Goal: Task Accomplishment & Management: Manage account settings

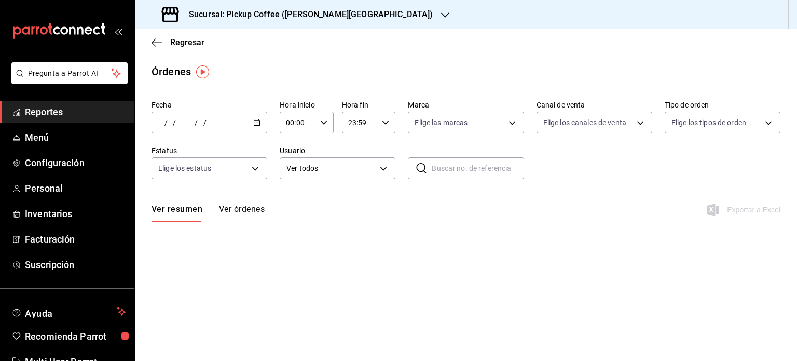
click at [52, 114] on span "Reportes" at bounding box center [75, 112] width 101 height 14
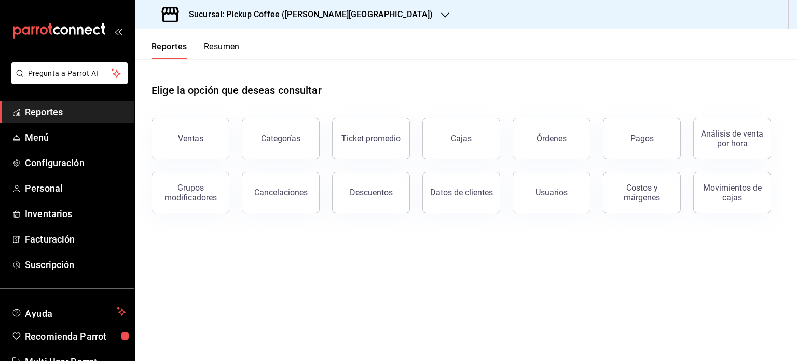
click at [223, 46] on button "Resumen" at bounding box center [222, 51] width 36 height 18
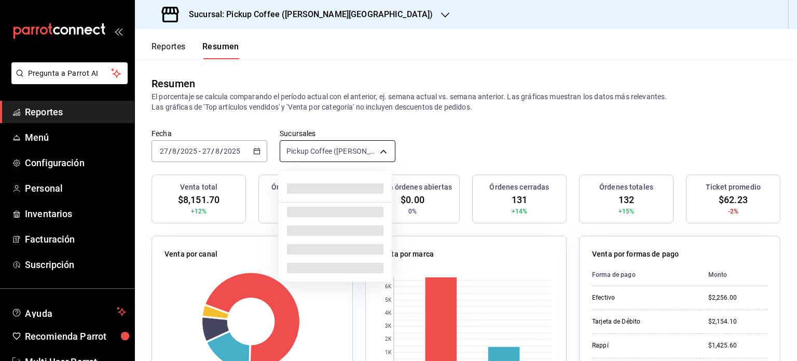
click at [383, 147] on body "Pregunta a Parrot AI Reportes Menú Configuración Personal Inventarios Facturaci…" at bounding box center [398, 180] width 797 height 361
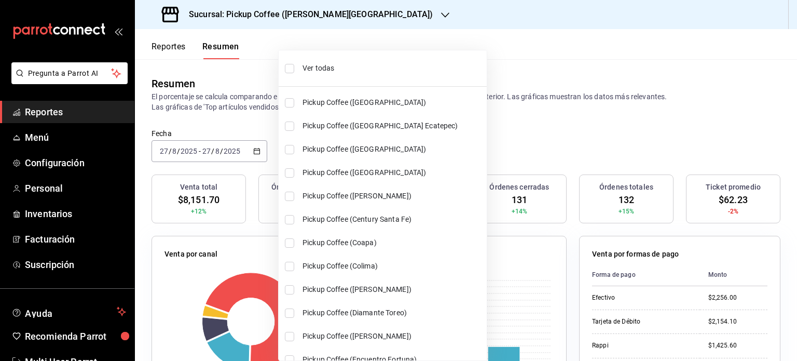
click at [311, 63] on span "Ver todas" at bounding box center [392, 68] width 180 height 11
type input "[object Object],[object Object],[object Object],[object Object],[object Object]…"
checkbox input "true"
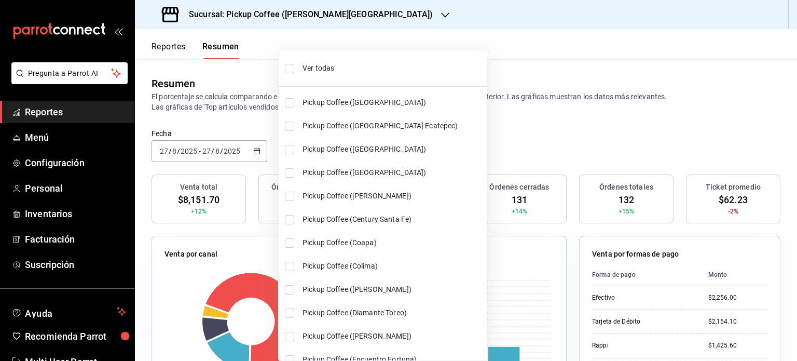
checkbox input "true"
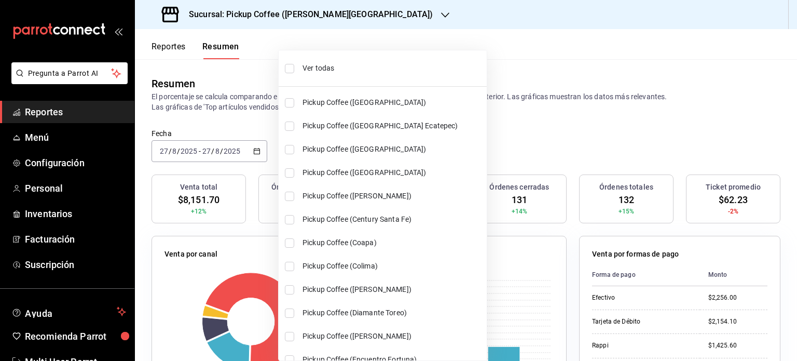
checkbox input "true"
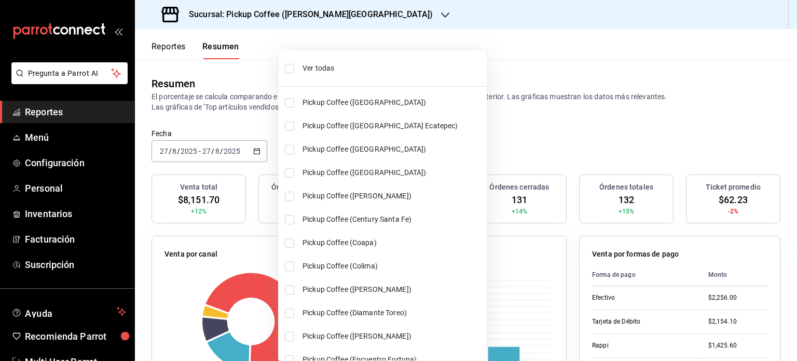
checkbox input "true"
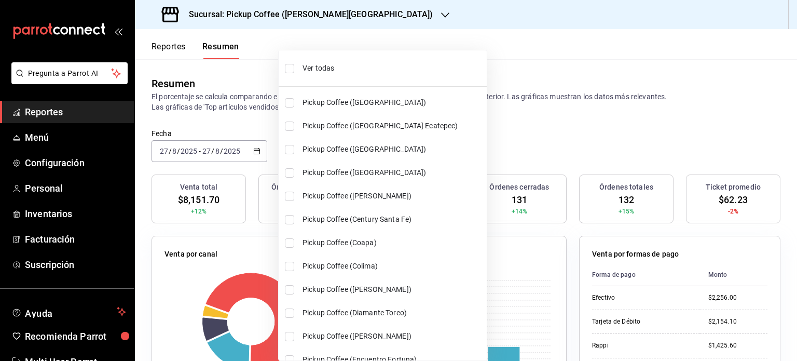
checkbox input "true"
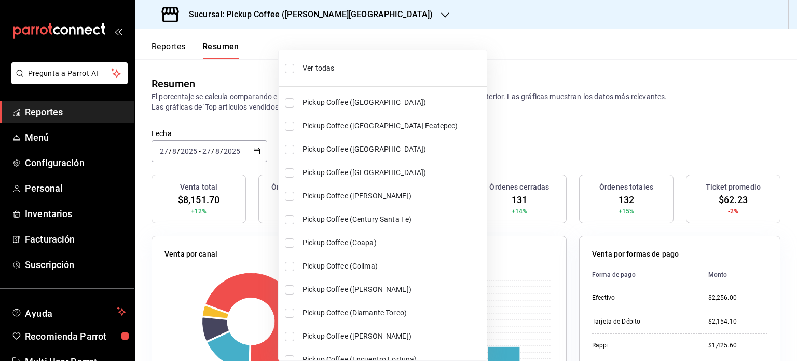
checkbox input "true"
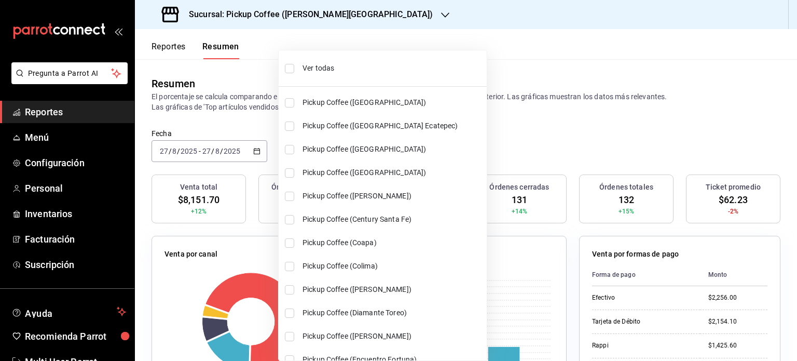
checkbox input "true"
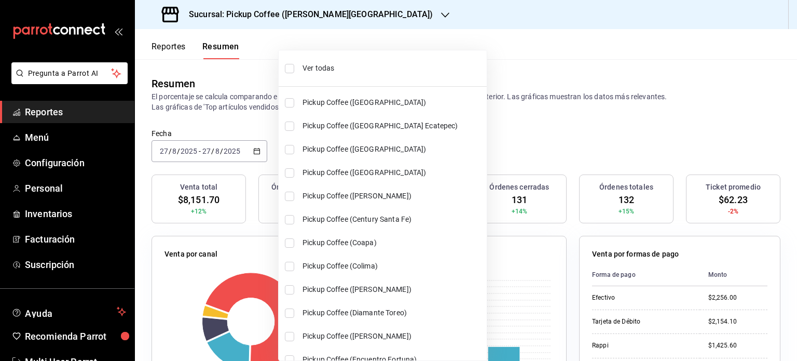
checkbox input "true"
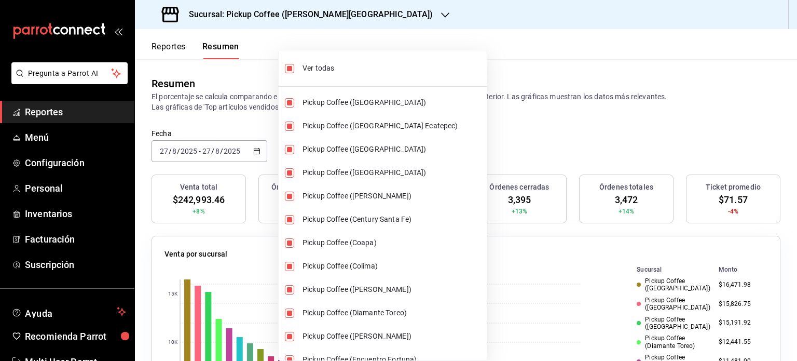
click at [483, 125] on div at bounding box center [398, 180] width 797 height 361
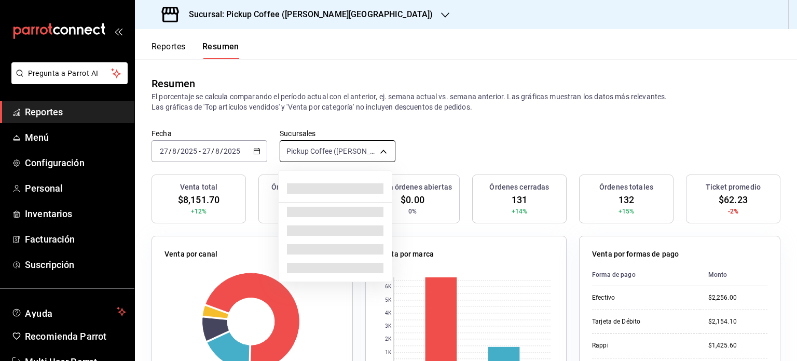
click at [375, 149] on body "Pregunta a Parrot AI Reportes Menú Configuración Personal Inventarios Facturaci…" at bounding box center [398, 180] width 797 height 361
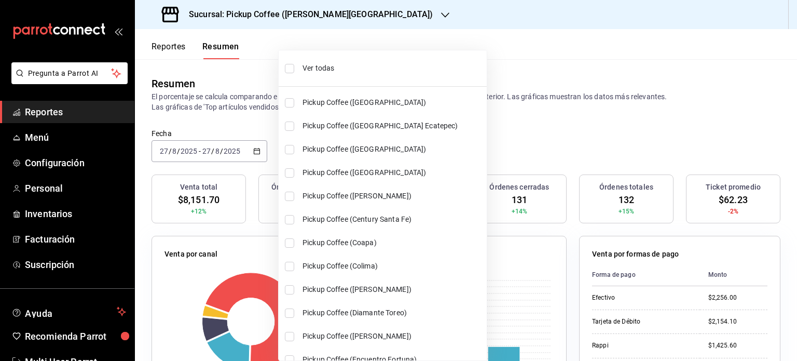
click at [311, 68] on span "Ver todas" at bounding box center [392, 68] width 180 height 11
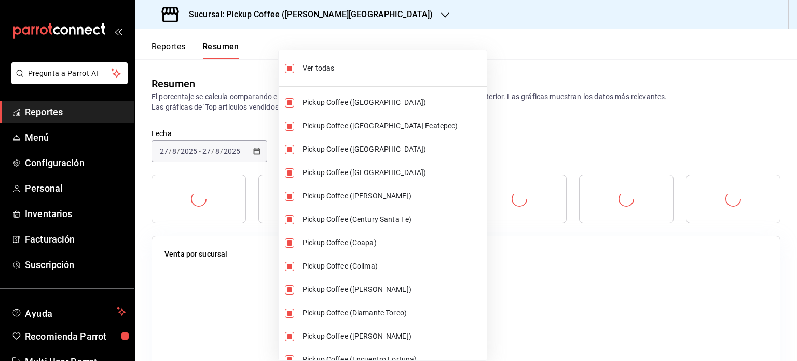
type input "[object Object],[object Object],[object Object],[object Object],[object Object]…"
checkbox input "true"
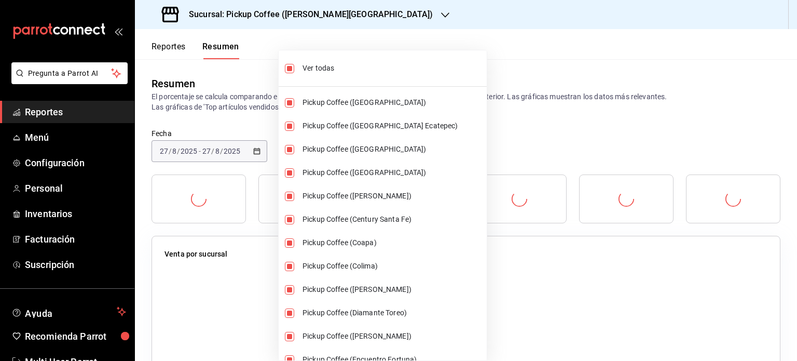
checkbox input "true"
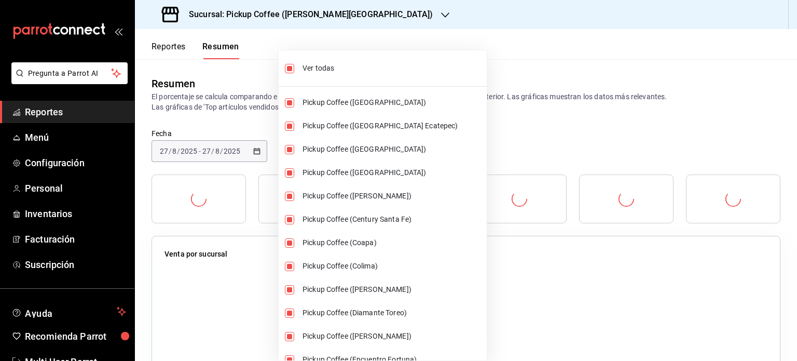
checkbox input "true"
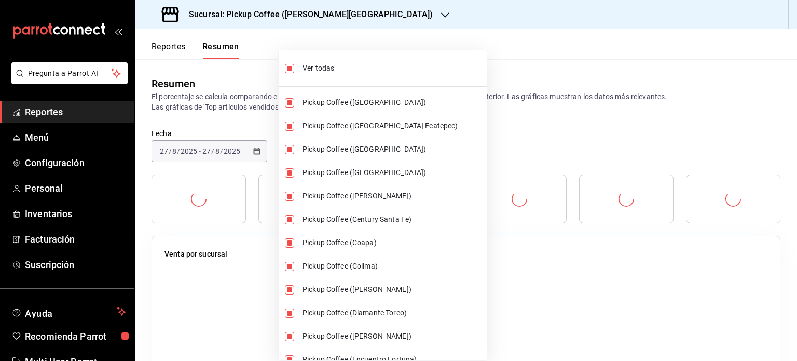
checkbox input "true"
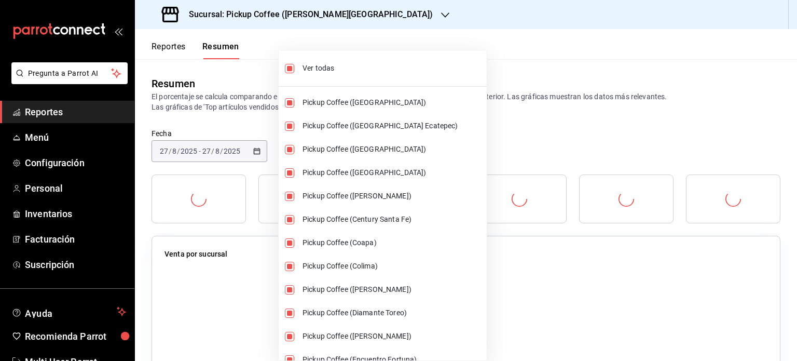
checkbox input "true"
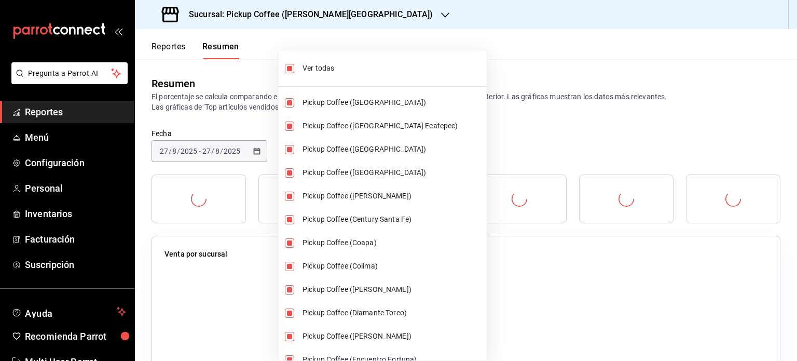
checkbox input "true"
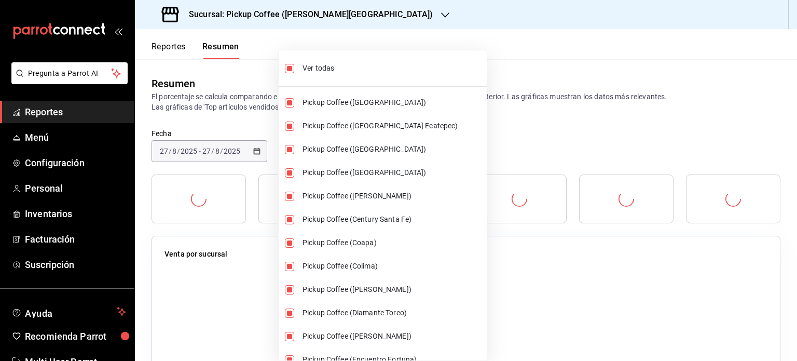
checkbox input "true"
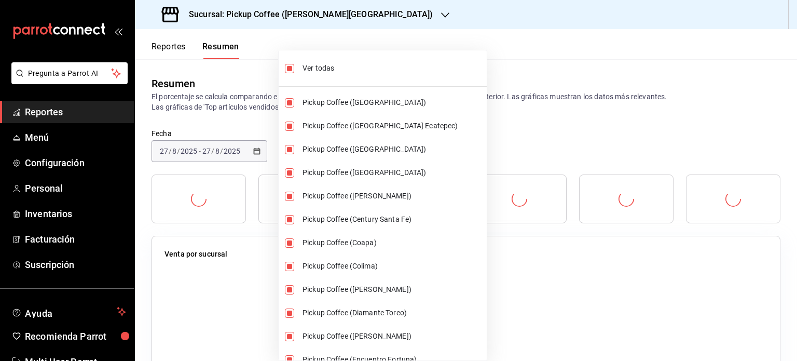
checkbox input "true"
click at [486, 112] on div at bounding box center [398, 180] width 797 height 361
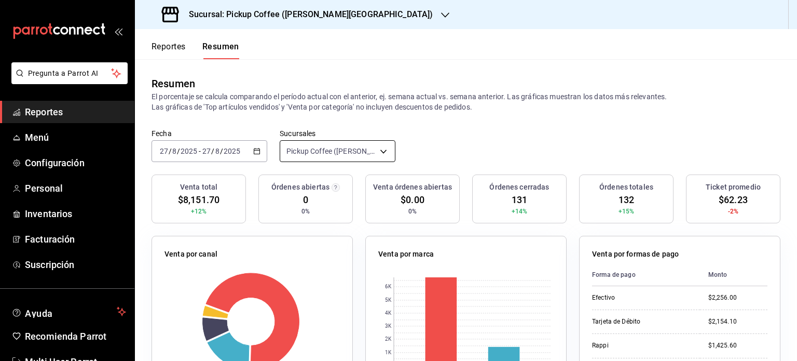
click at [384, 151] on body "Pregunta a Parrot AI Reportes Menú Configuración Personal Inventarios Facturaci…" at bounding box center [398, 180] width 797 height 361
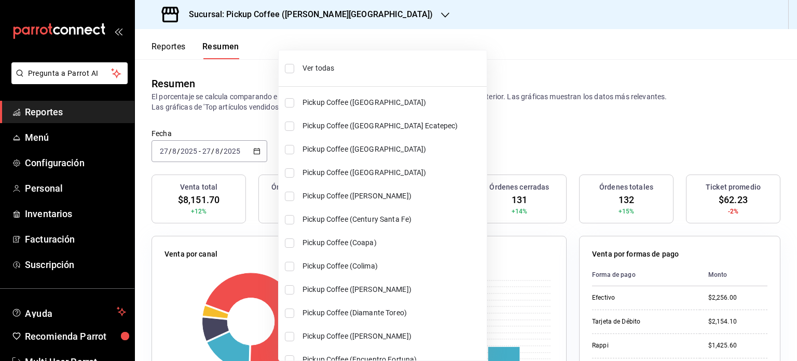
click at [332, 63] on span "Ver todas" at bounding box center [392, 68] width 180 height 11
type input "[object Object],[object Object],[object Object],[object Object],[object Object]…"
checkbox input "true"
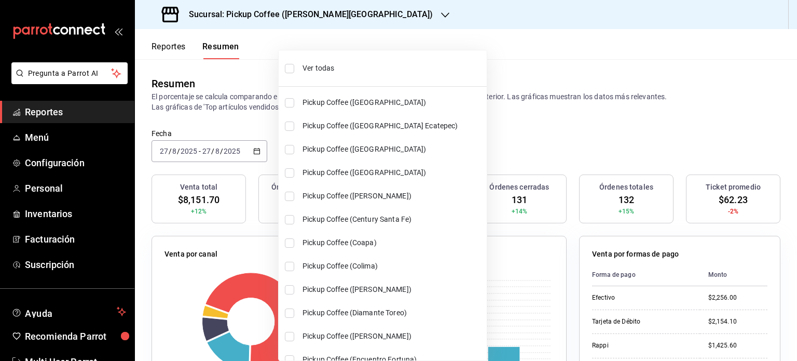
checkbox input "true"
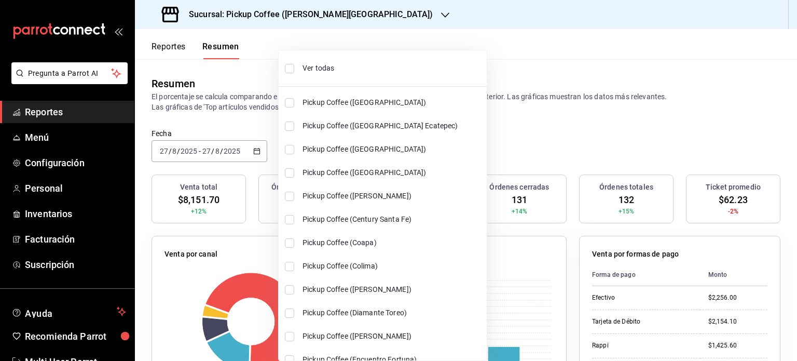
checkbox input "true"
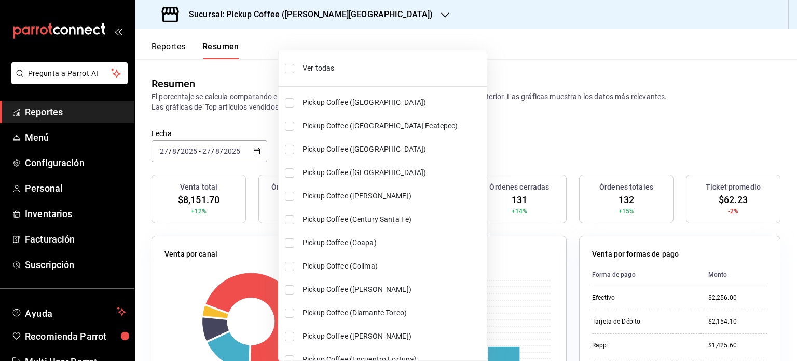
checkbox input "true"
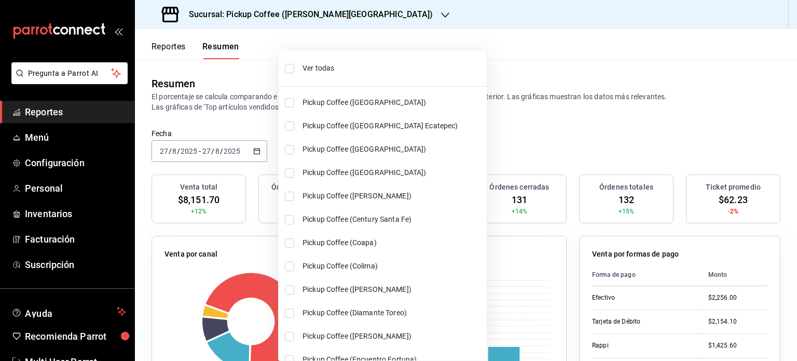
checkbox input "true"
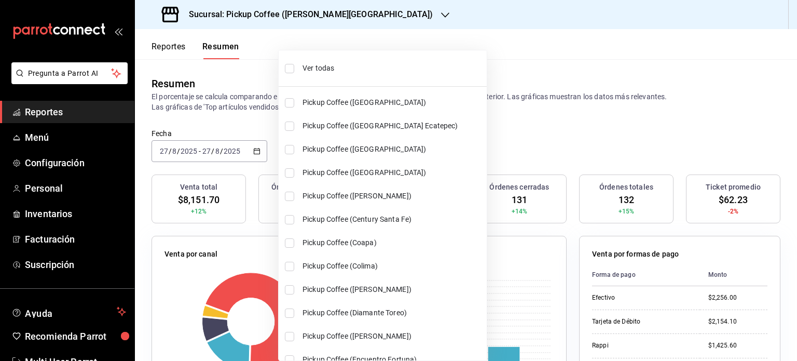
checkbox input "true"
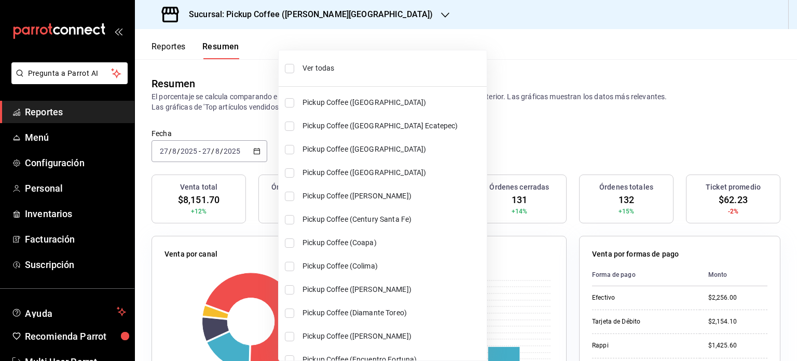
checkbox input "true"
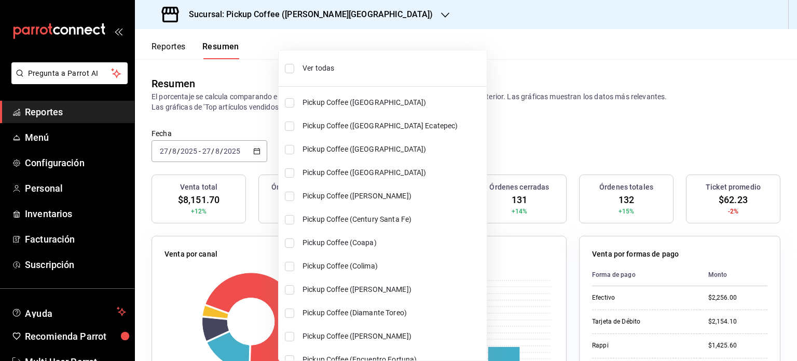
checkbox input "true"
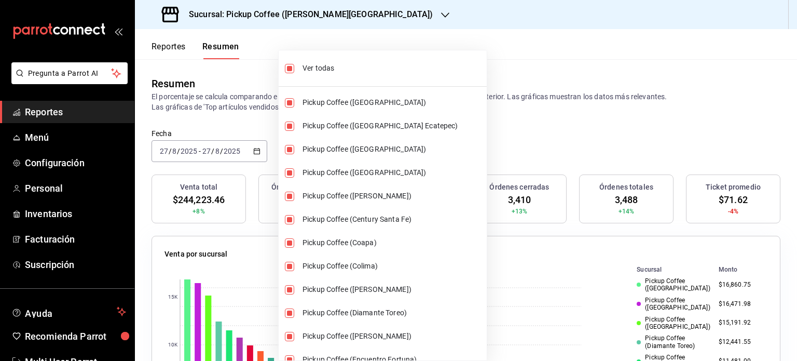
click at [506, 130] on div at bounding box center [398, 180] width 797 height 361
